Goal: Information Seeking & Learning: Understand process/instructions

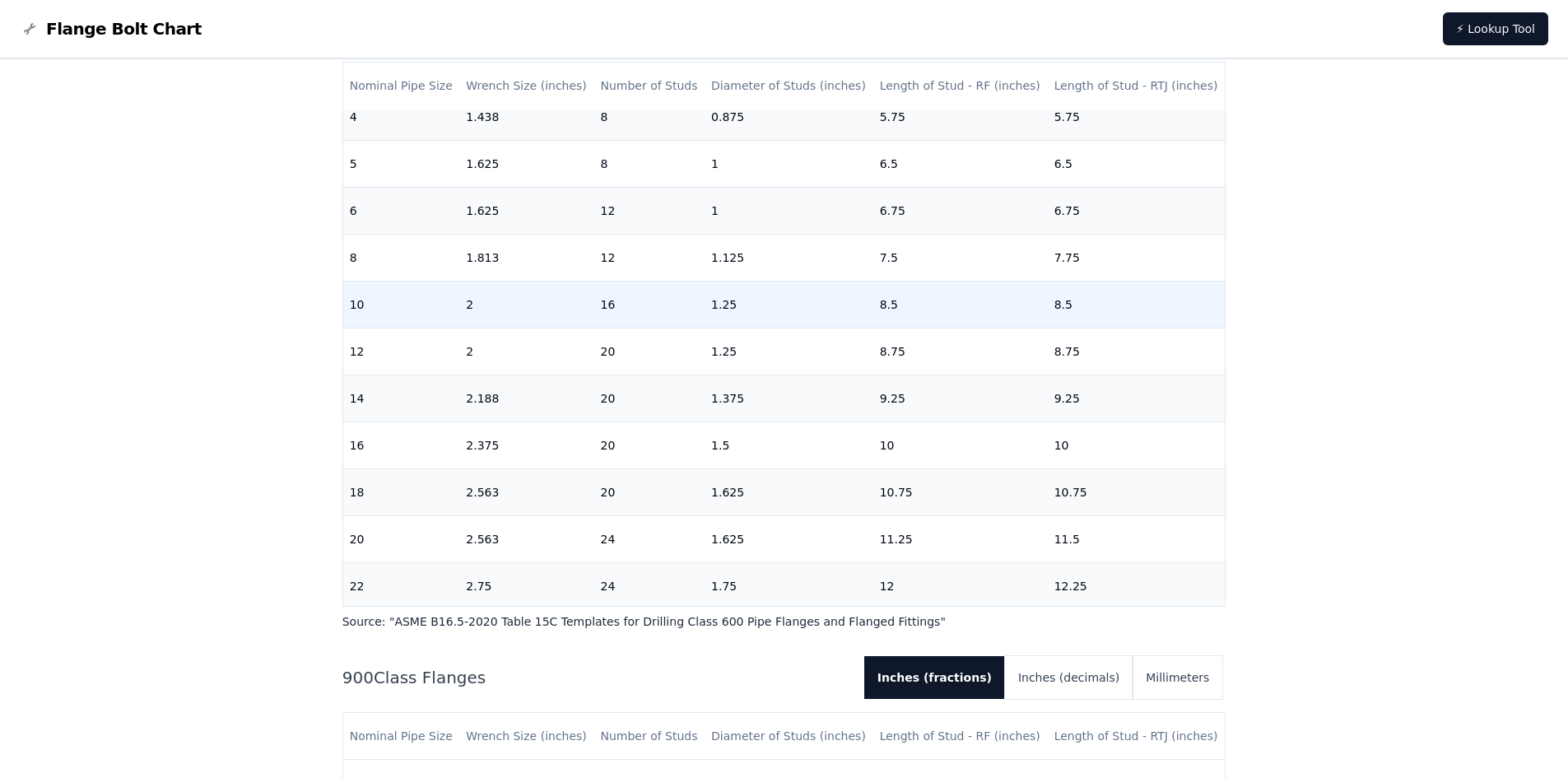
scroll to position [412, 0]
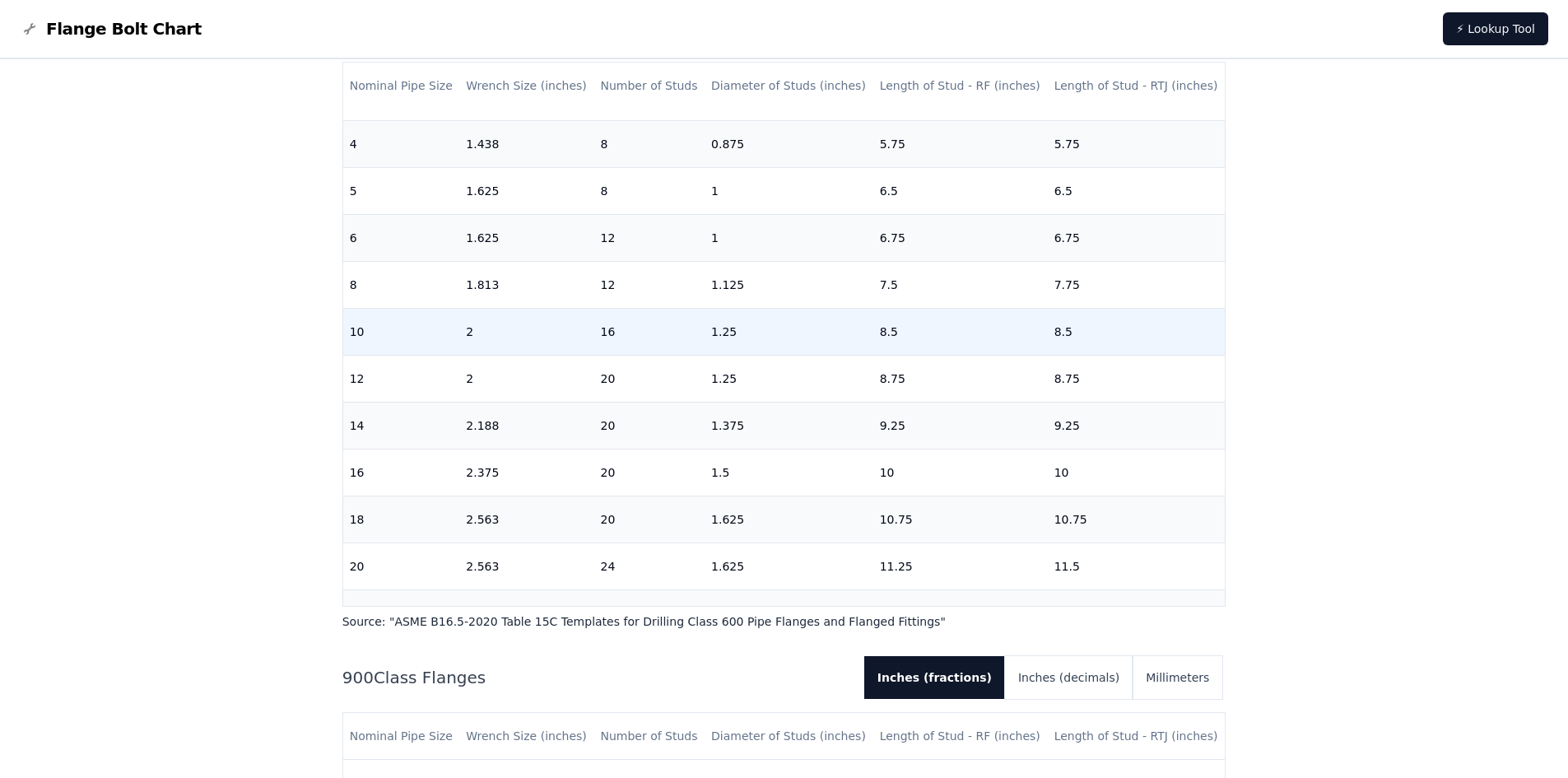
click at [398, 328] on td "10" at bounding box center [402, 331] width 117 height 47
click at [736, 335] on td "1.25" at bounding box center [789, 331] width 169 height 47
click at [436, 337] on td "10" at bounding box center [402, 331] width 117 height 47
click at [372, 332] on td "10" at bounding box center [402, 331] width 117 height 47
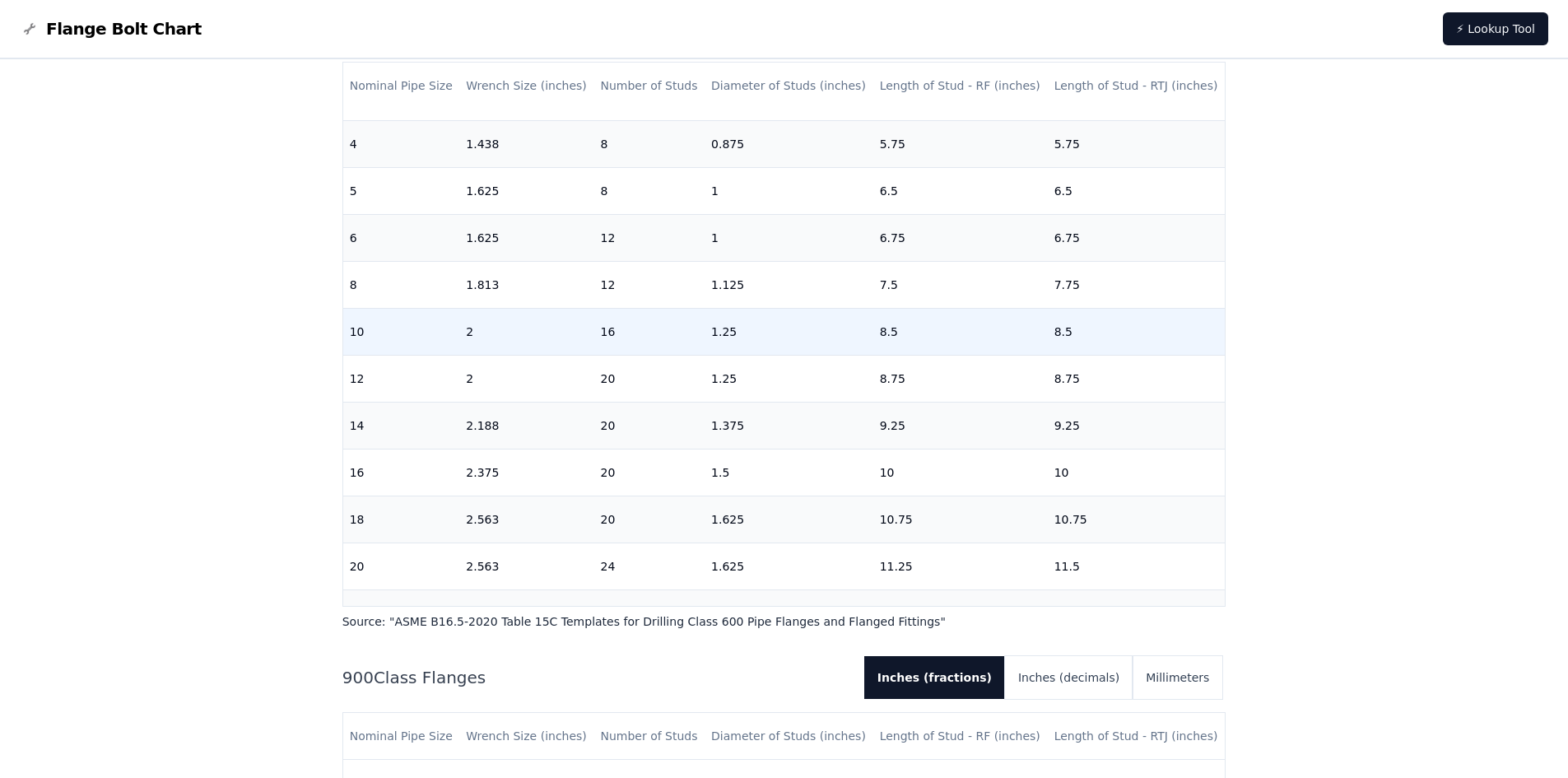
click at [586, 326] on td "2" at bounding box center [526, 331] width 134 height 47
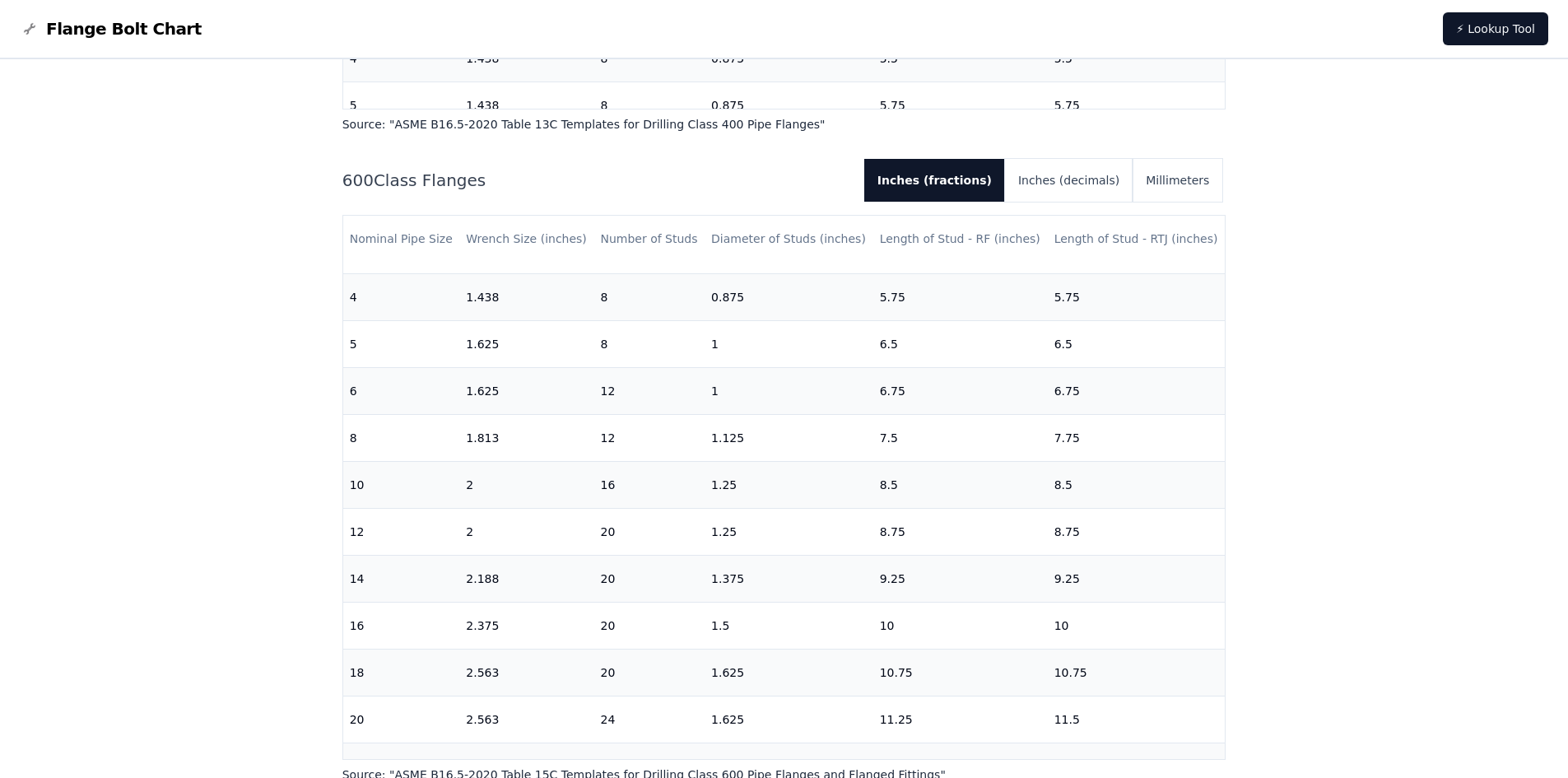
scroll to position [2387, 0]
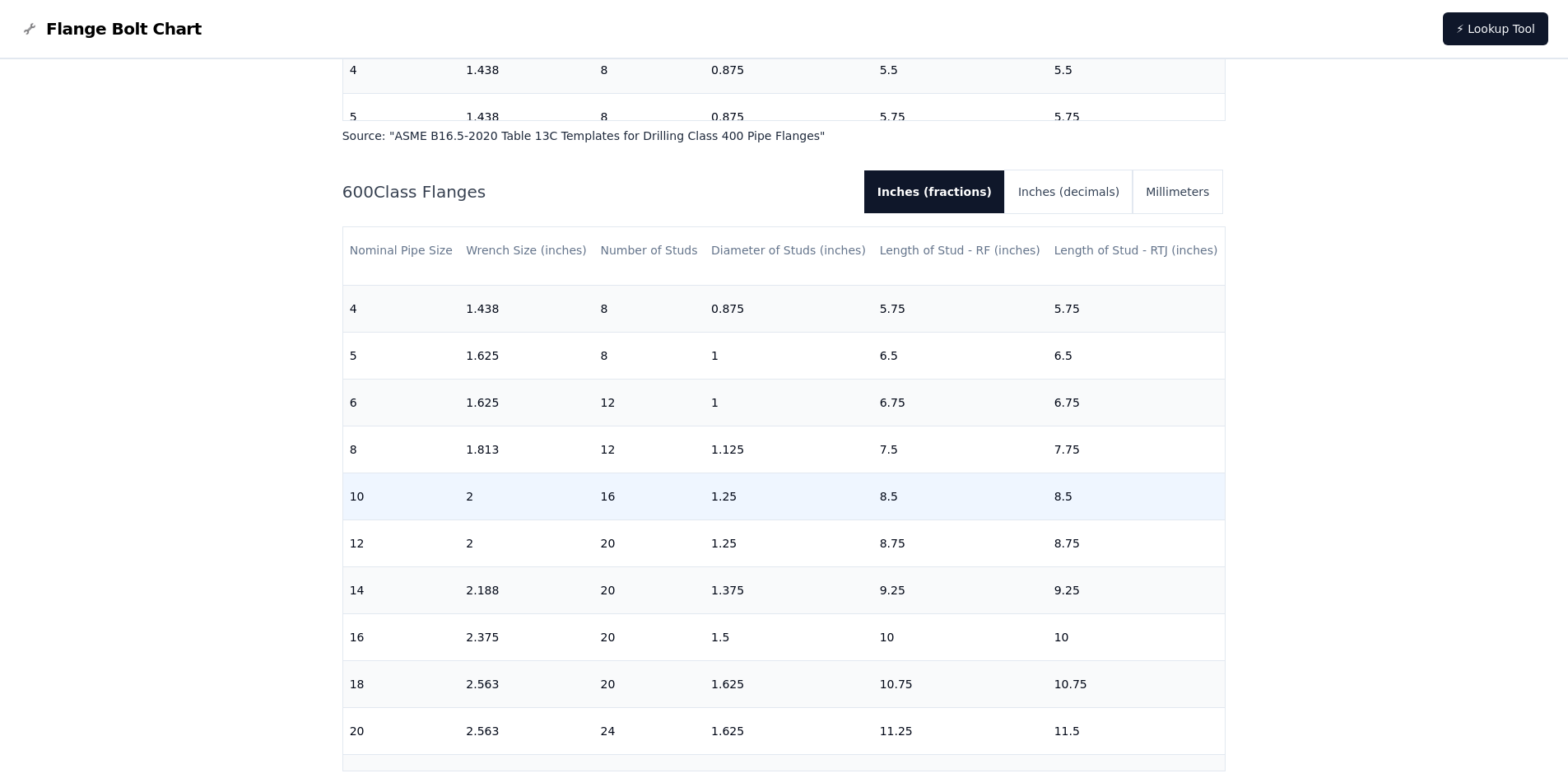
click at [596, 498] on td "16" at bounding box center [648, 496] width 111 height 47
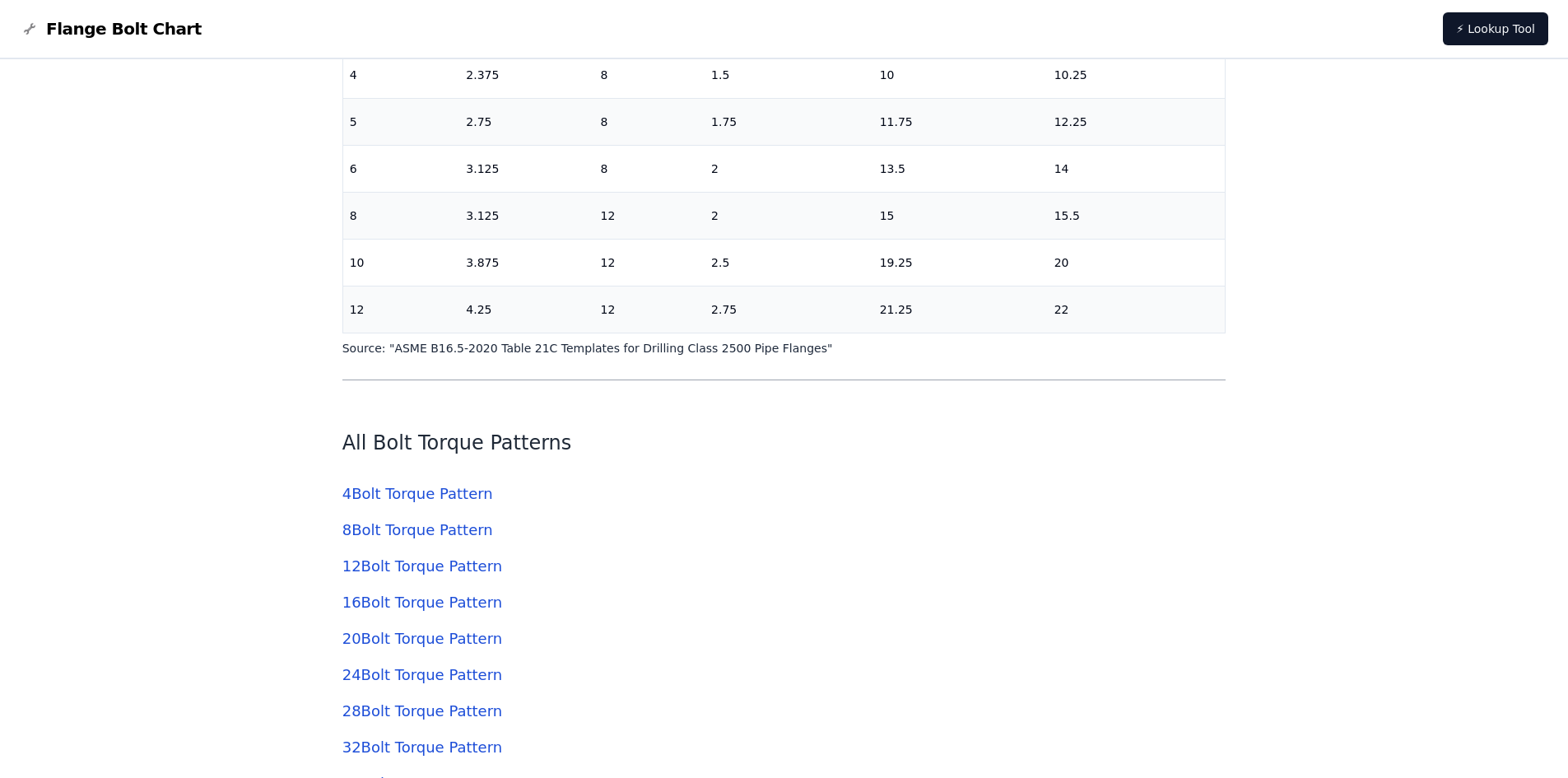
scroll to position [4939, 0]
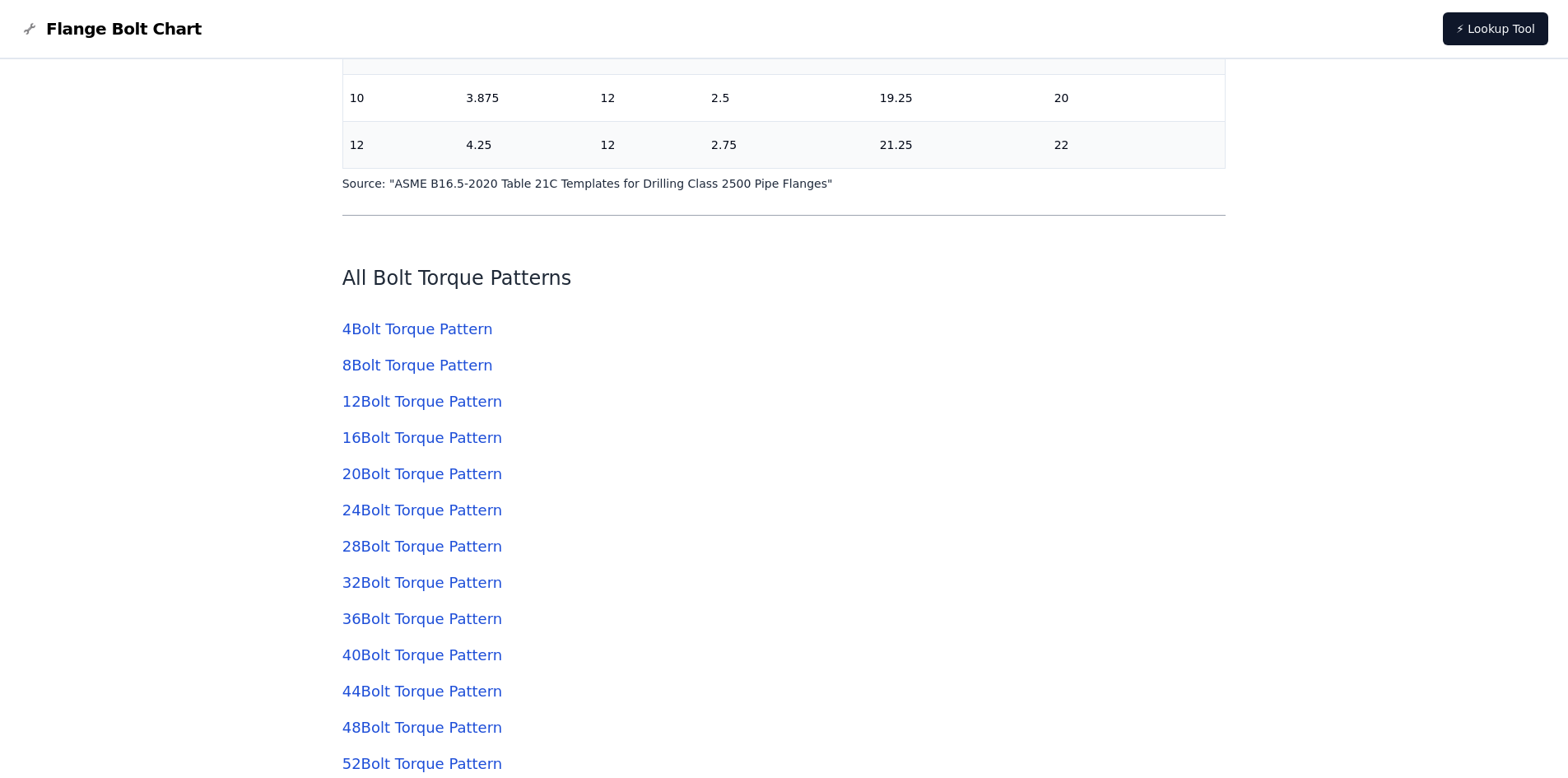
click at [463, 445] on link "16 Bolt Torque Pattern" at bounding box center [422, 437] width 160 height 17
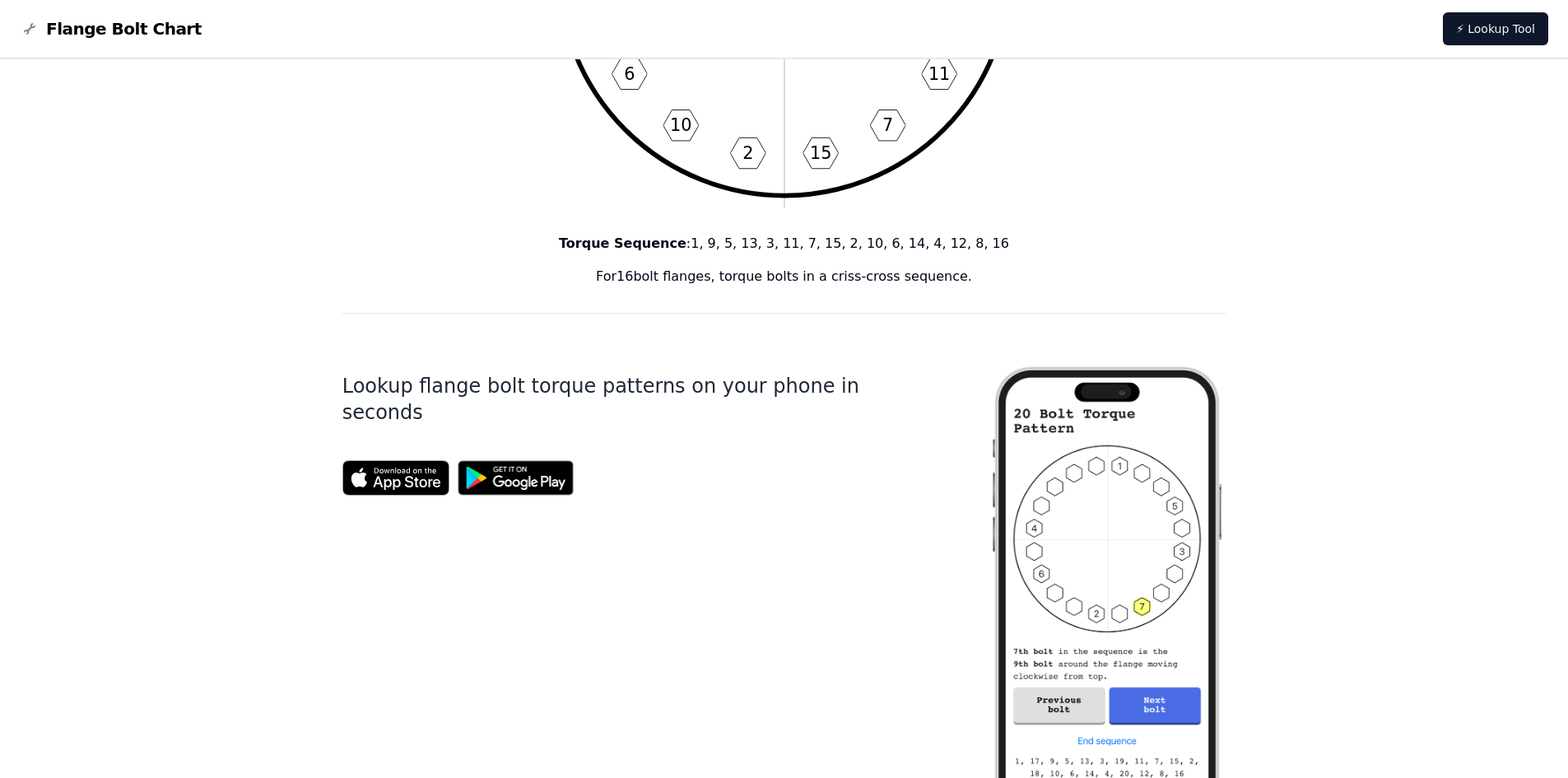
scroll to position [494, 0]
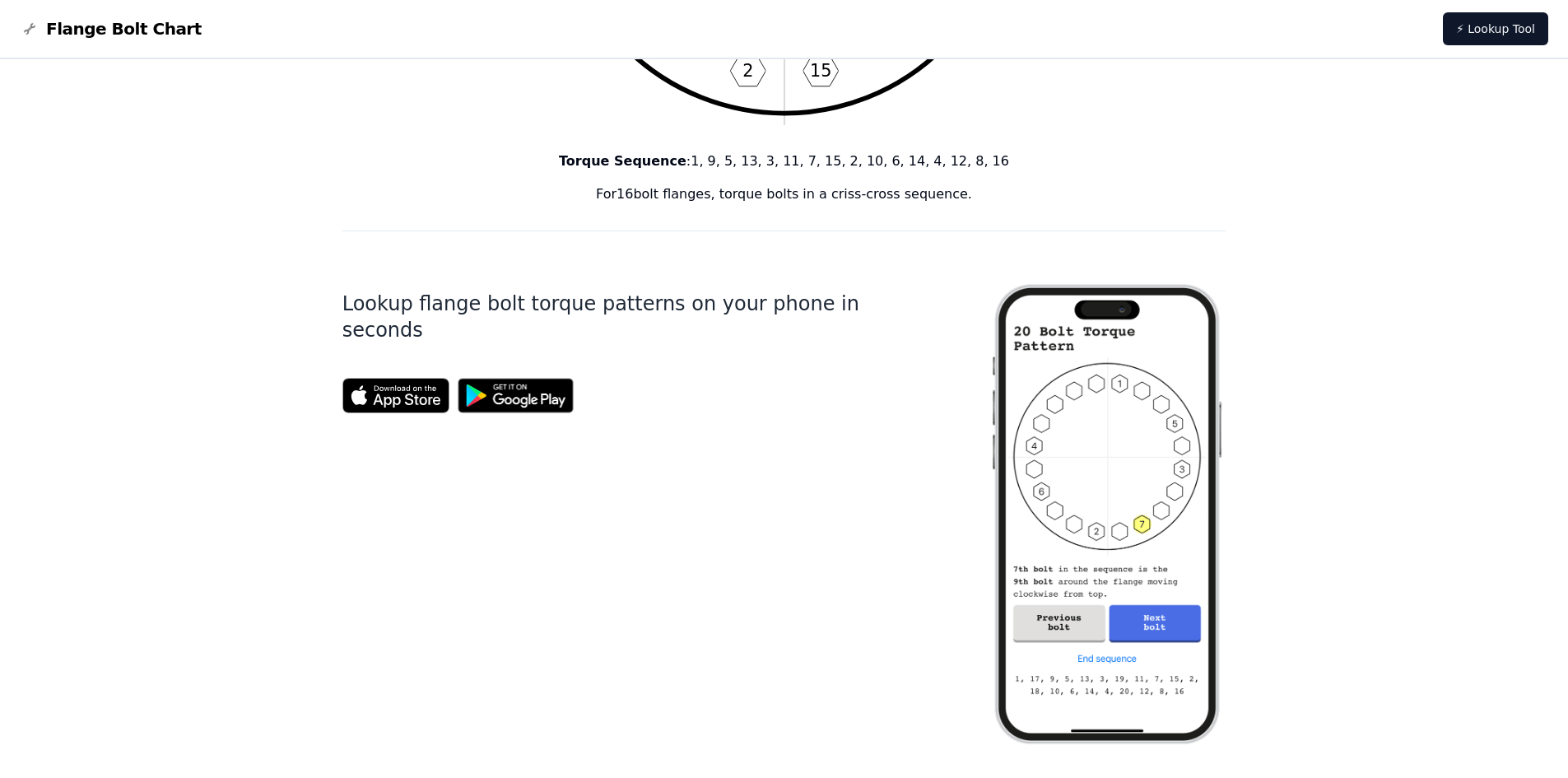
click at [1095, 686] on img at bounding box center [1106, 514] width 237 height 513
click at [1120, 598] on img at bounding box center [1106, 514] width 237 height 513
click at [1132, 623] on img at bounding box center [1106, 514] width 237 height 513
click at [1052, 640] on img at bounding box center [1106, 514] width 237 height 513
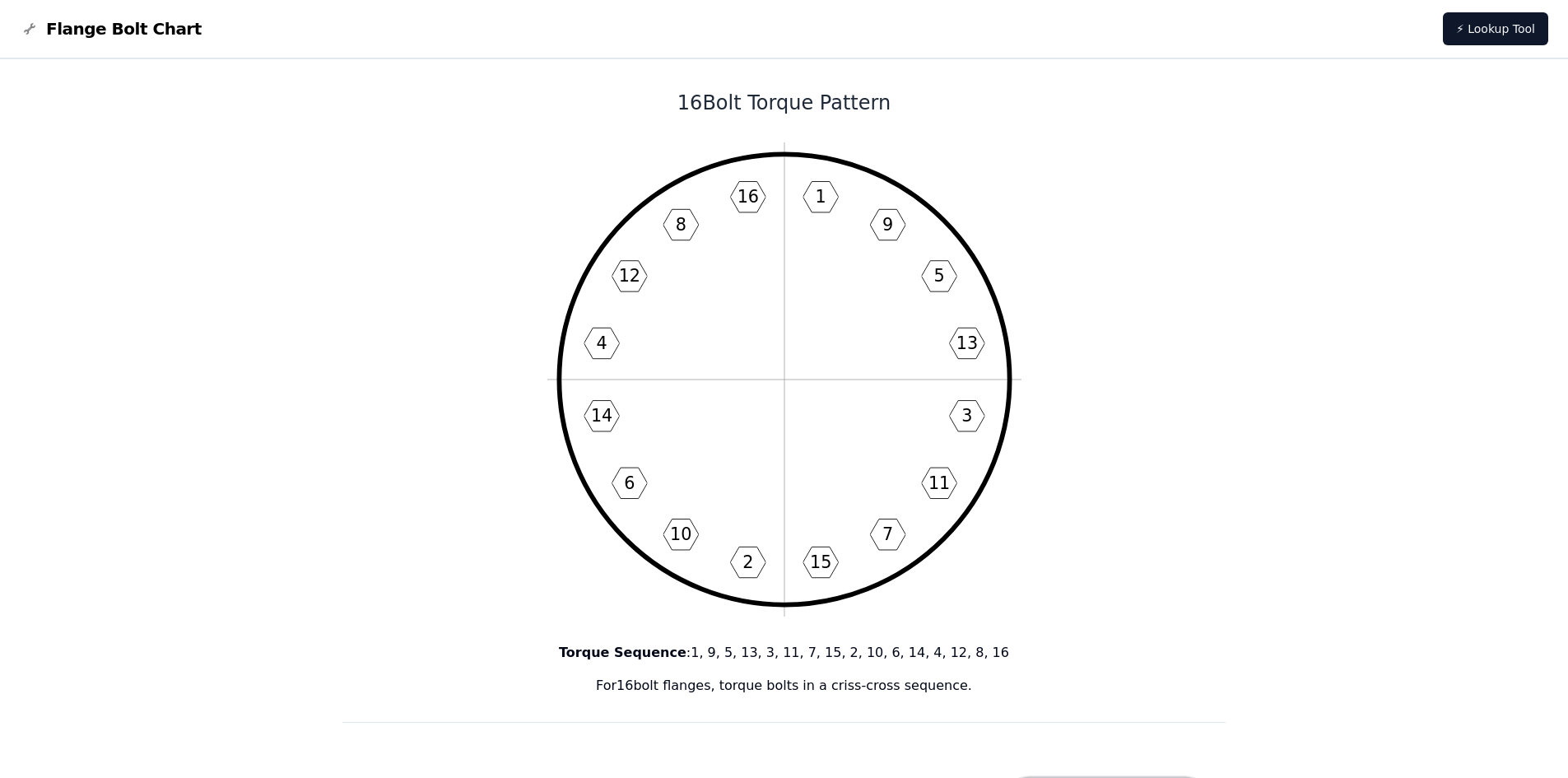
scroll to position [0, 0]
click at [987, 319] on icon "1 9 5 13 3 11 7 15 2 10 6 14 4 12 8 16" at bounding box center [784, 382] width 474 height 474
click at [820, 500] on icon "1 9 5 13 3 11 7 15 2 10 6 14 4 12 8 16" at bounding box center [784, 382] width 474 height 474
drag, startPoint x: 799, startPoint y: 526, endPoint x: 793, endPoint y: 544, distance: 19.0
click at [795, 542] on icon "1 9 5 13 3 11 7 15 2 10 6 14 4 12 8 16" at bounding box center [784, 382] width 474 height 474
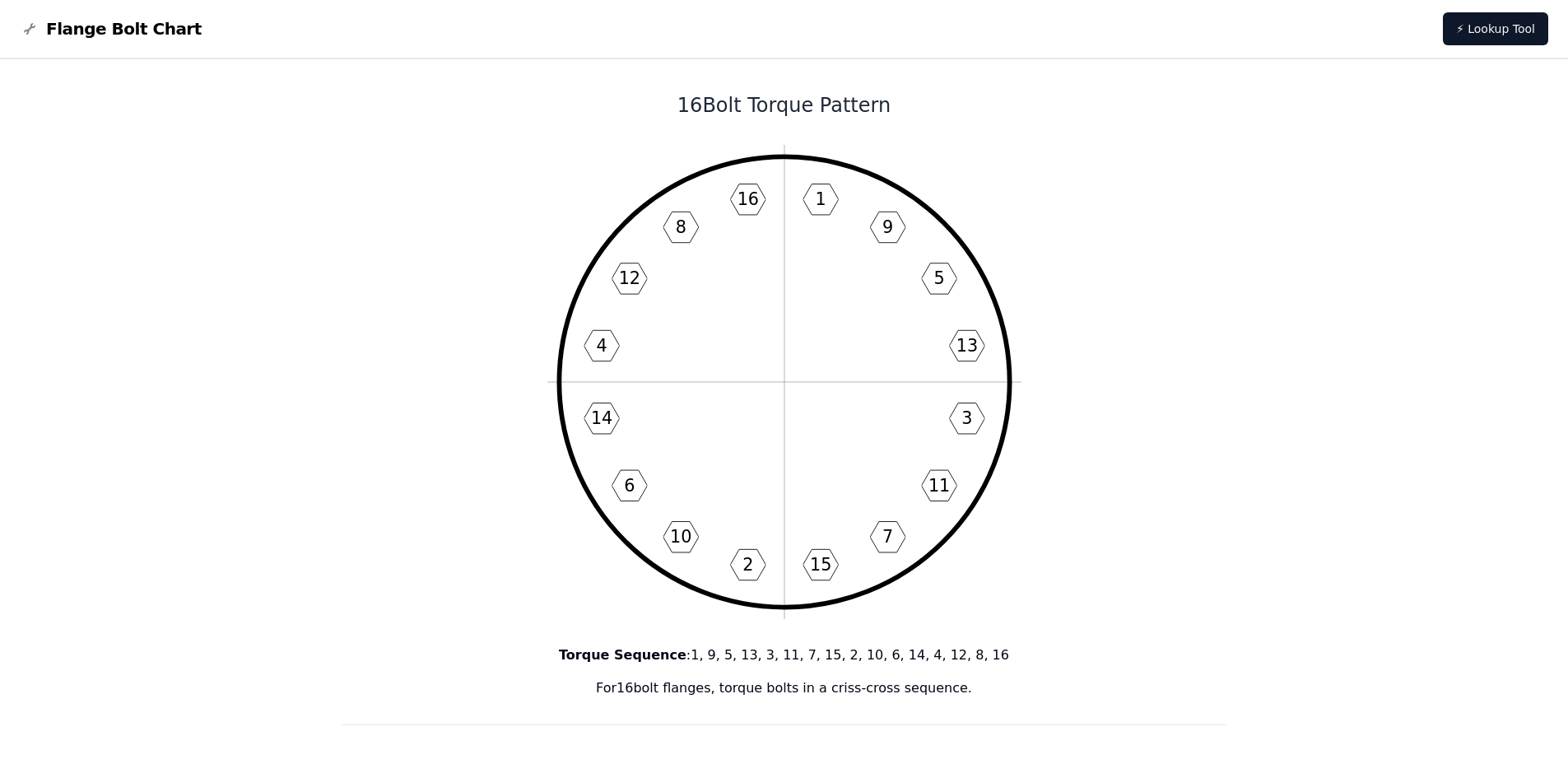
click at [793, 544] on icon "1 9 5 13 3 11 7 15 2 10 6 14 4 12 8 16" at bounding box center [784, 382] width 474 height 474
drag, startPoint x: 821, startPoint y: 531, endPoint x: 813, endPoint y: 571, distance: 40.8
click at [813, 571] on icon "1 9 5 13 3 11 7 15 2 10 6 14 4 12 8 16" at bounding box center [784, 382] width 474 height 474
click at [757, 599] on icon "1 9 5 13 3 11 7 15 2 10 6 14 4 12 8 16" at bounding box center [784, 382] width 474 height 474
click at [757, 604] on icon "1 9 5 13 3 11 7 15 2 10 6 14 4 12 8 16" at bounding box center [784, 382] width 474 height 474
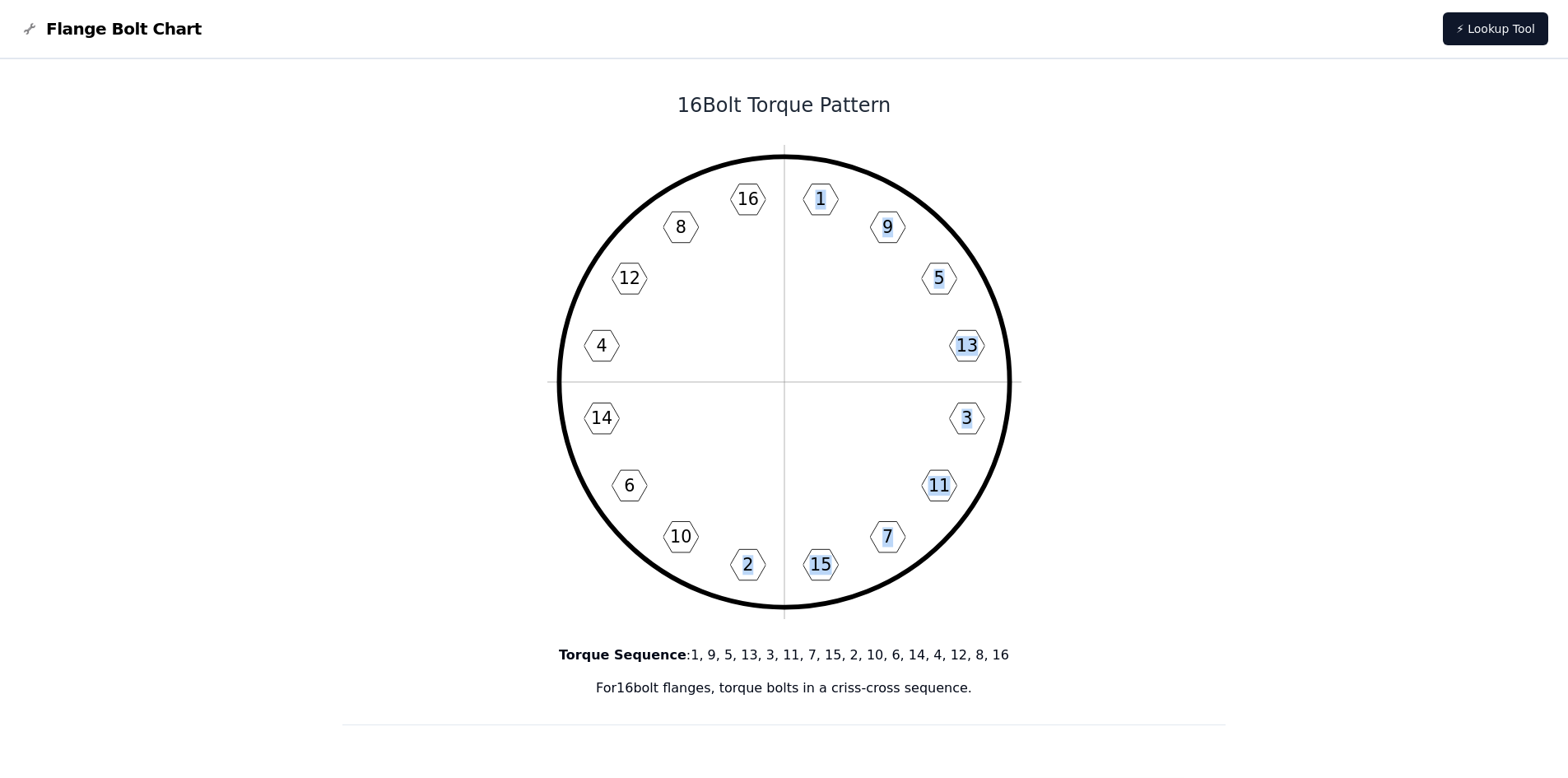
click at [765, 589] on icon "1 9 5 13 3 11 7 15 2 10 6 14 4 12 8 16" at bounding box center [784, 382] width 474 height 474
click at [739, 551] on icon "1 9 5 13 3 11 7 15 2 10 6 14 4 12 8 16" at bounding box center [784, 382] width 474 height 474
click at [746, 563] on text "2" at bounding box center [747, 564] width 11 height 20
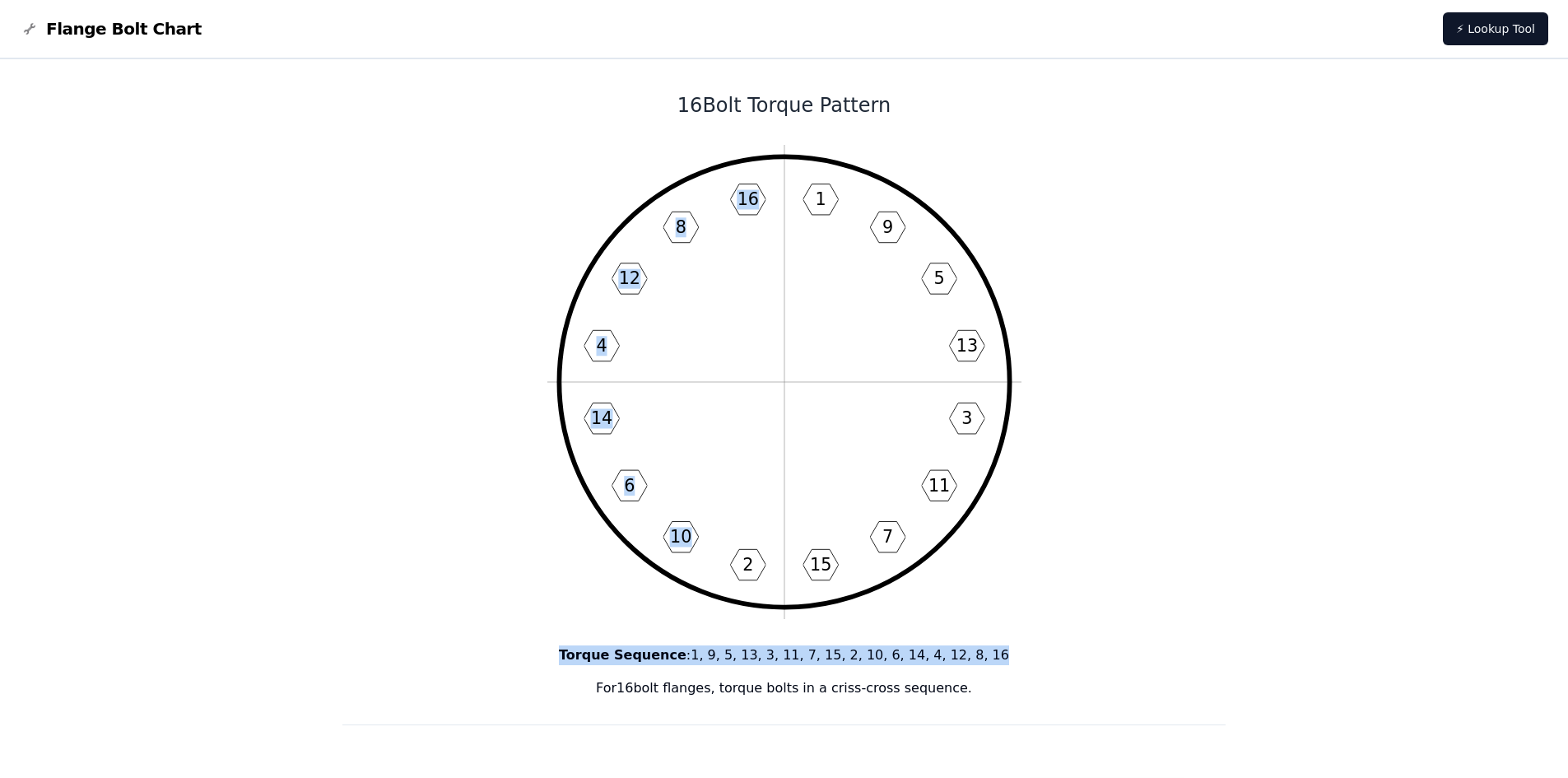
drag, startPoint x: 1264, startPoint y: 559, endPoint x: 666, endPoint y: 516, distance: 599.5
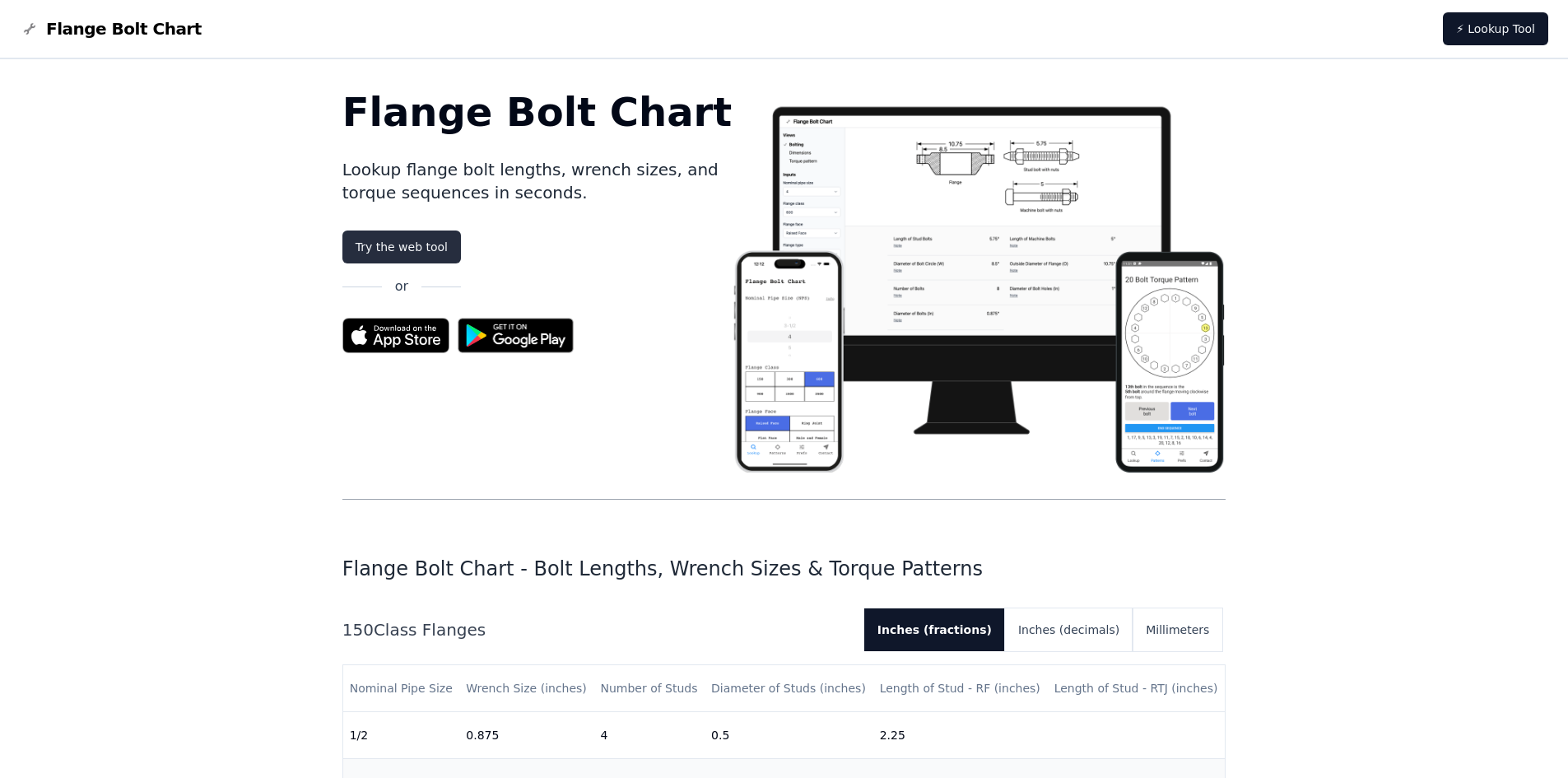
click at [394, 240] on link "Try the web tool" at bounding box center [402, 247] width 119 height 33
click at [445, 245] on link "Try the web tool" at bounding box center [402, 247] width 119 height 33
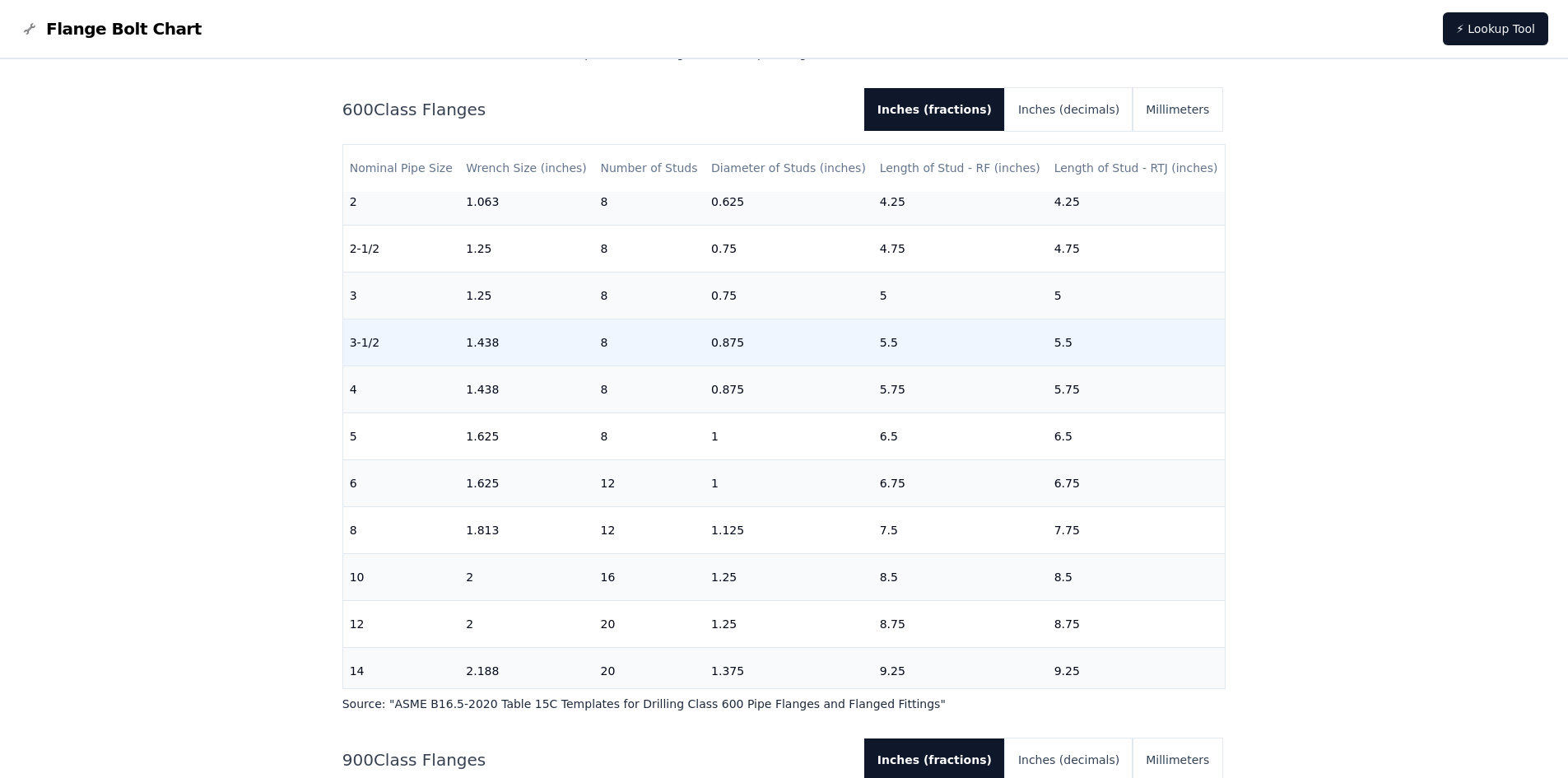
scroll to position [254, 0]
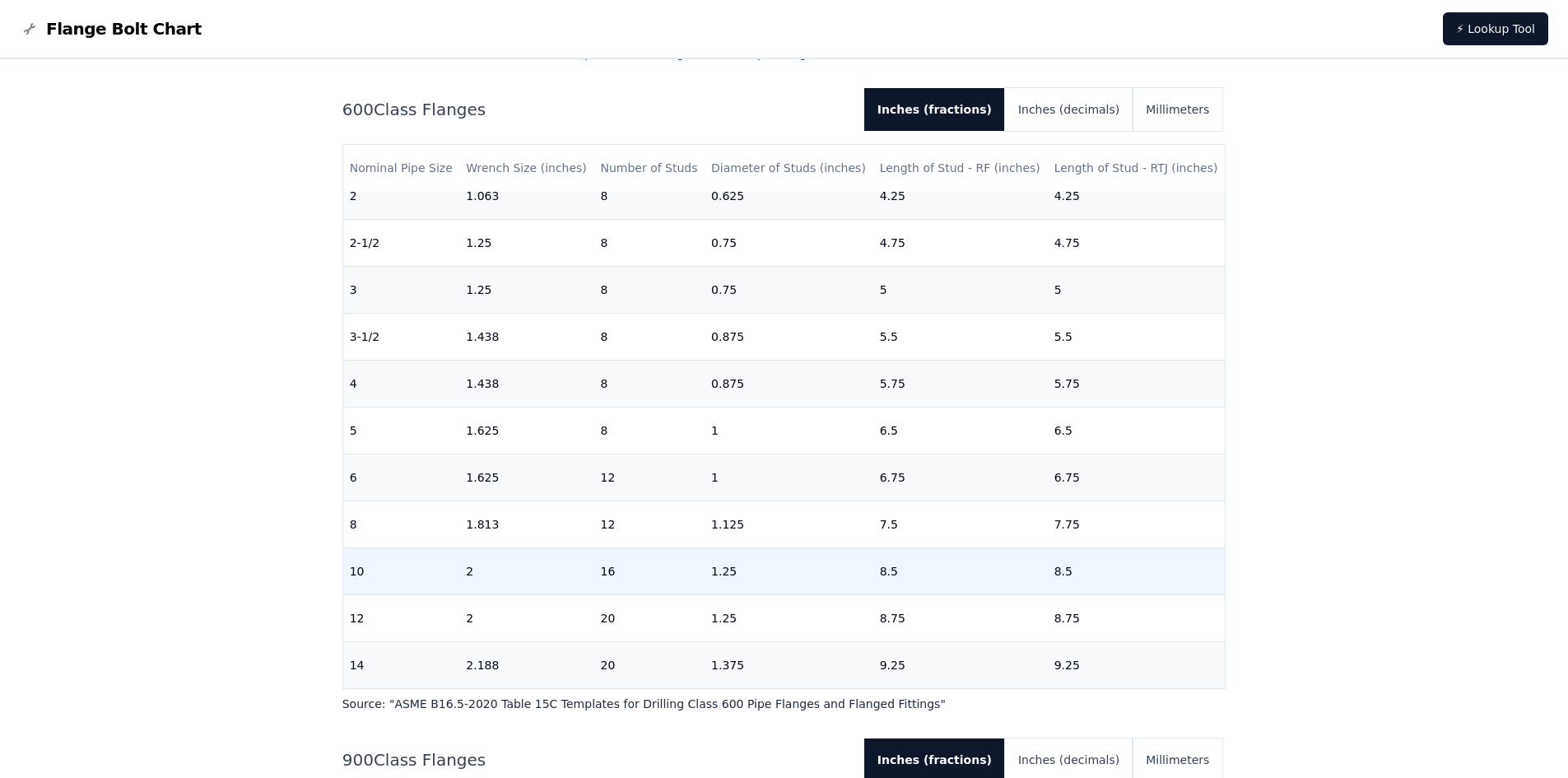
click at [458, 577] on td "10" at bounding box center [402, 570] width 117 height 47
click at [585, 571] on td "2" at bounding box center [526, 570] width 134 height 47
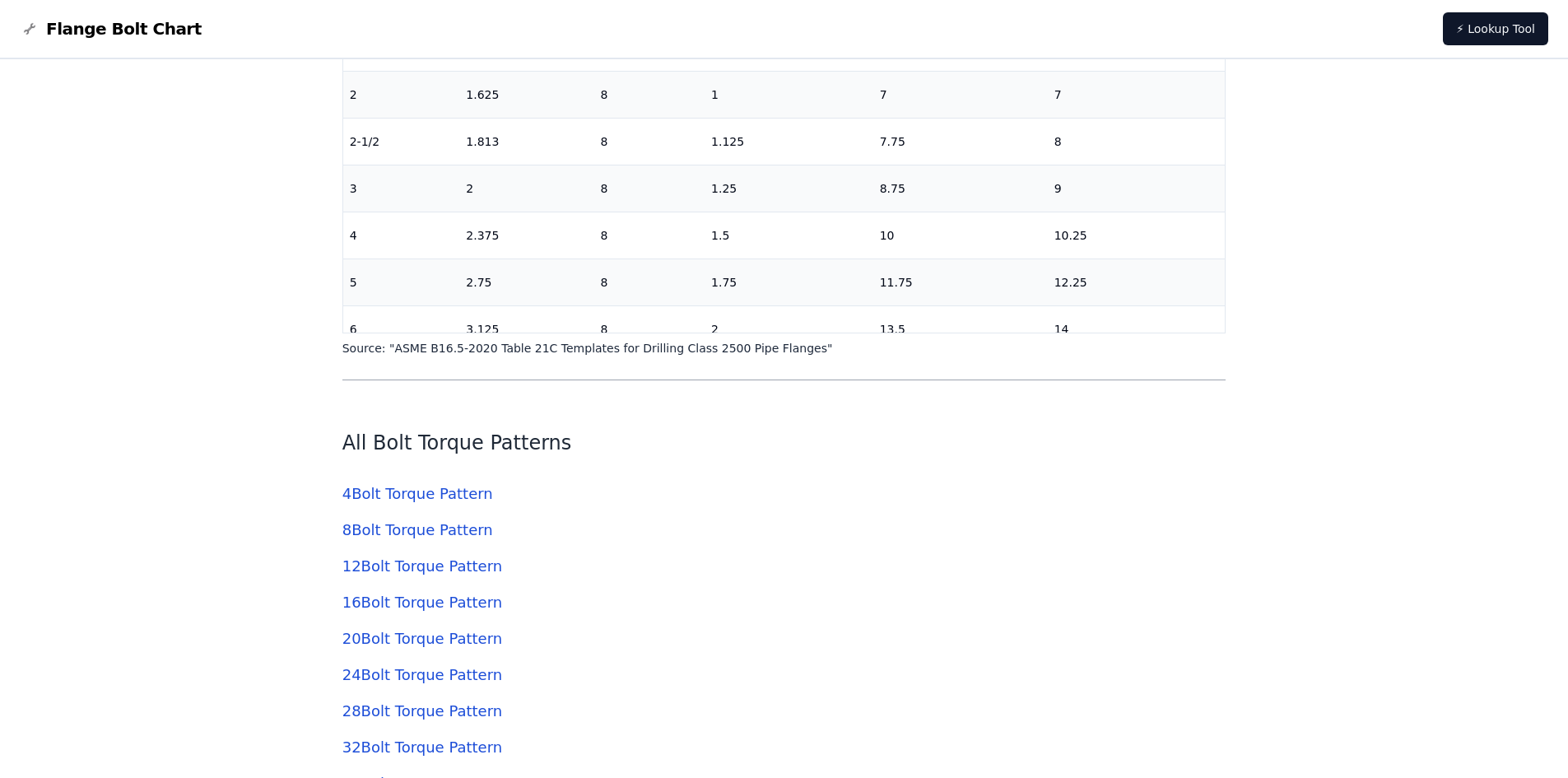
scroll to position [5186, 0]
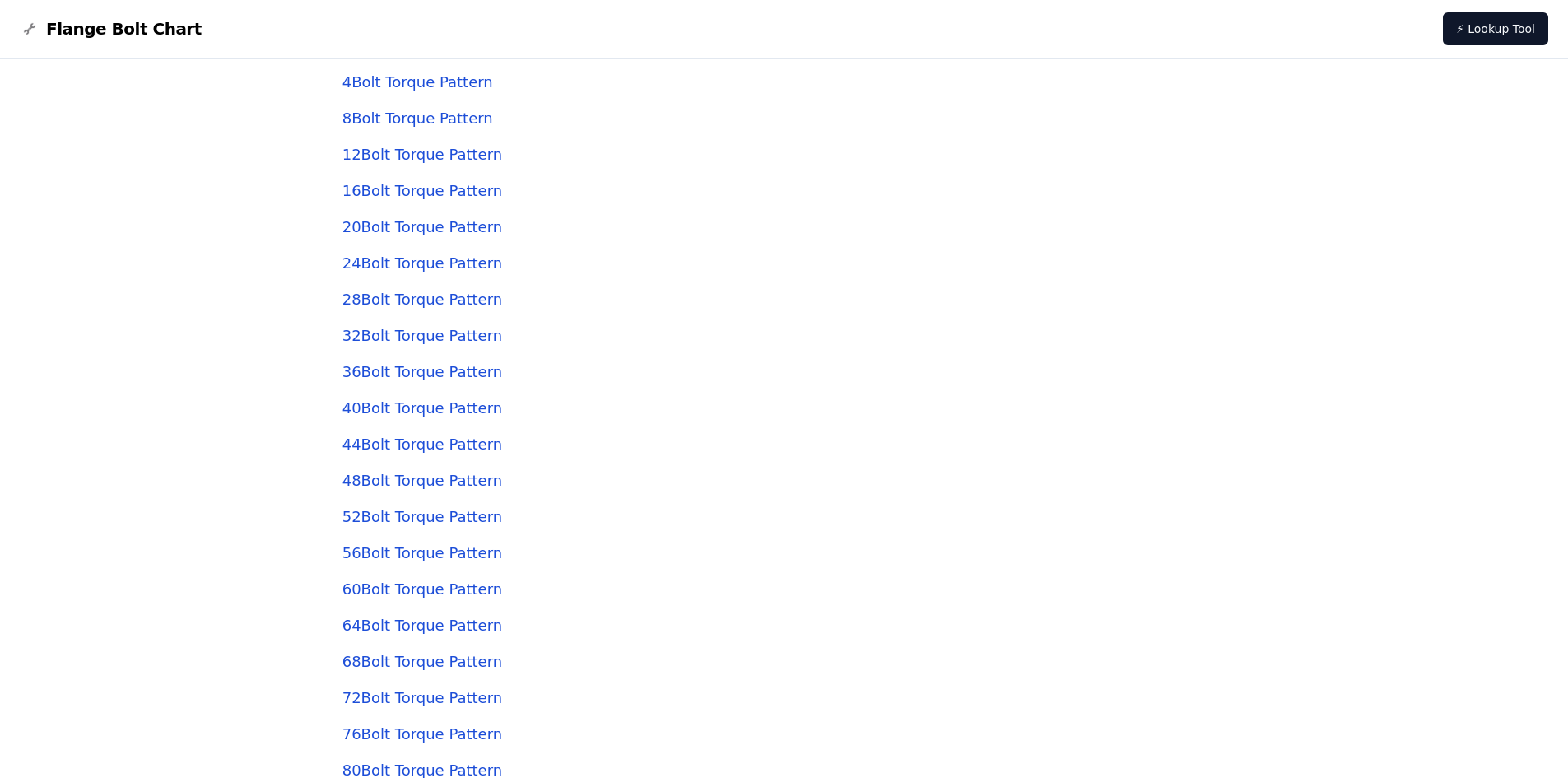
click at [408, 191] on link "16 Bolt Torque Pattern" at bounding box center [422, 190] width 160 height 17
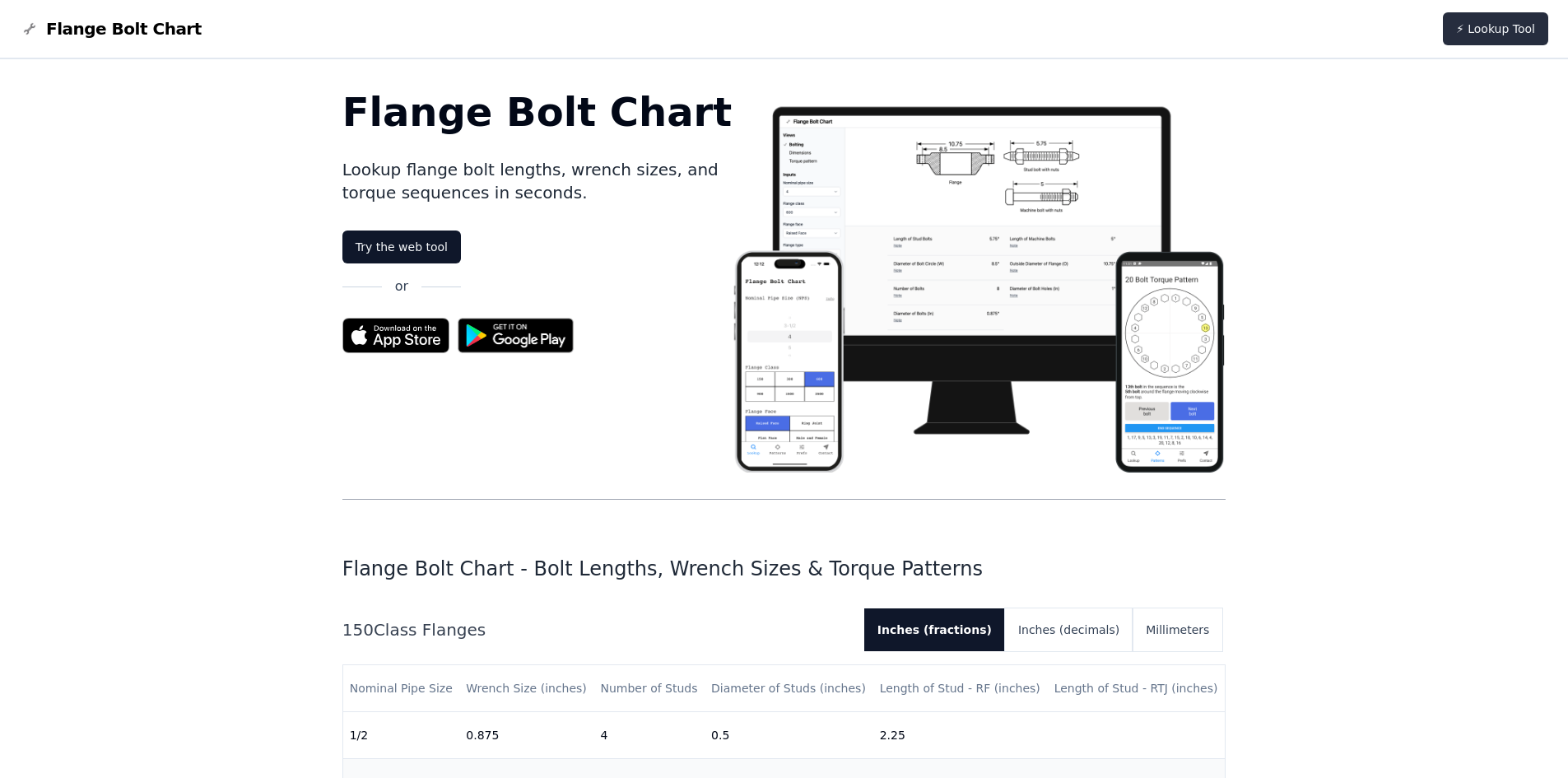
click at [1486, 42] on link "⚡ Lookup Tool" at bounding box center [1495, 29] width 106 height 33
